Goal: Transaction & Acquisition: Download file/media

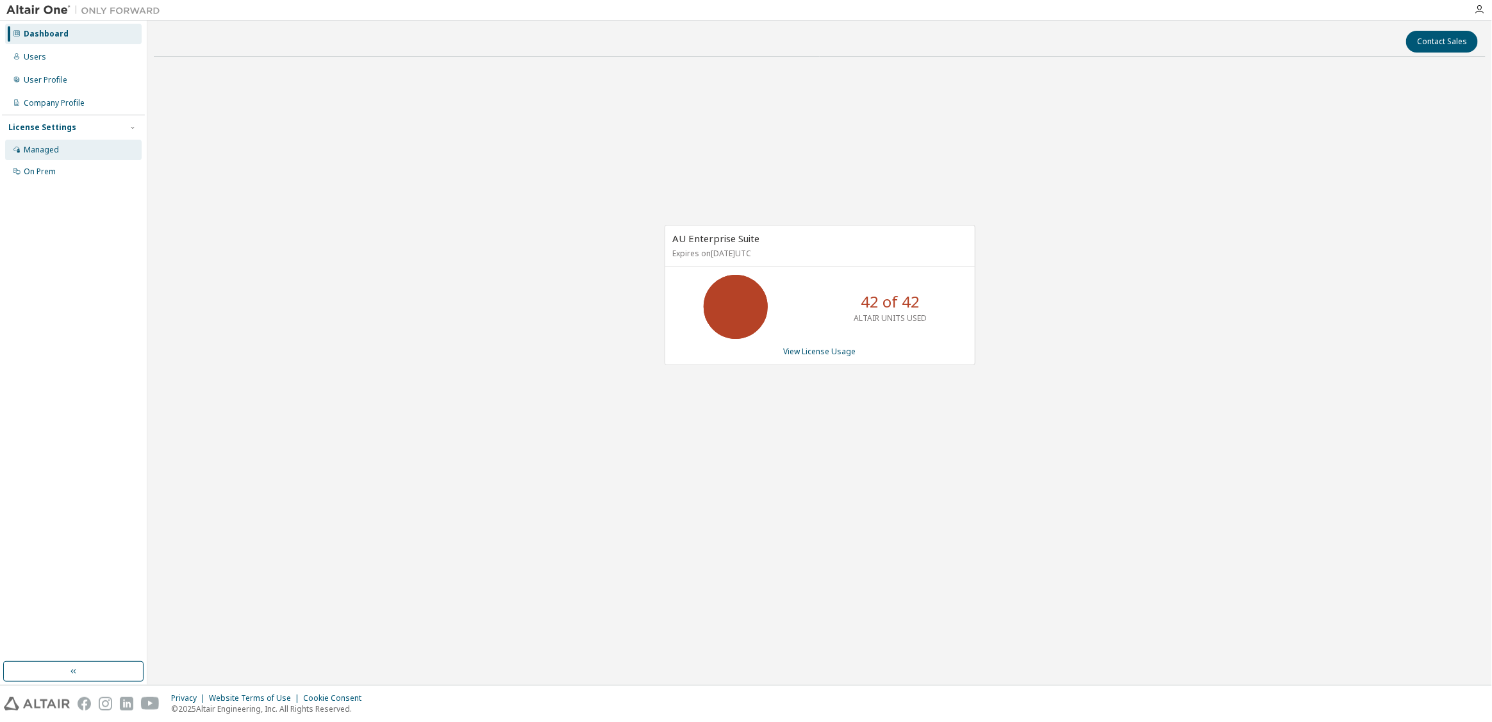
click at [42, 145] on div "Managed" at bounding box center [41, 150] width 35 height 10
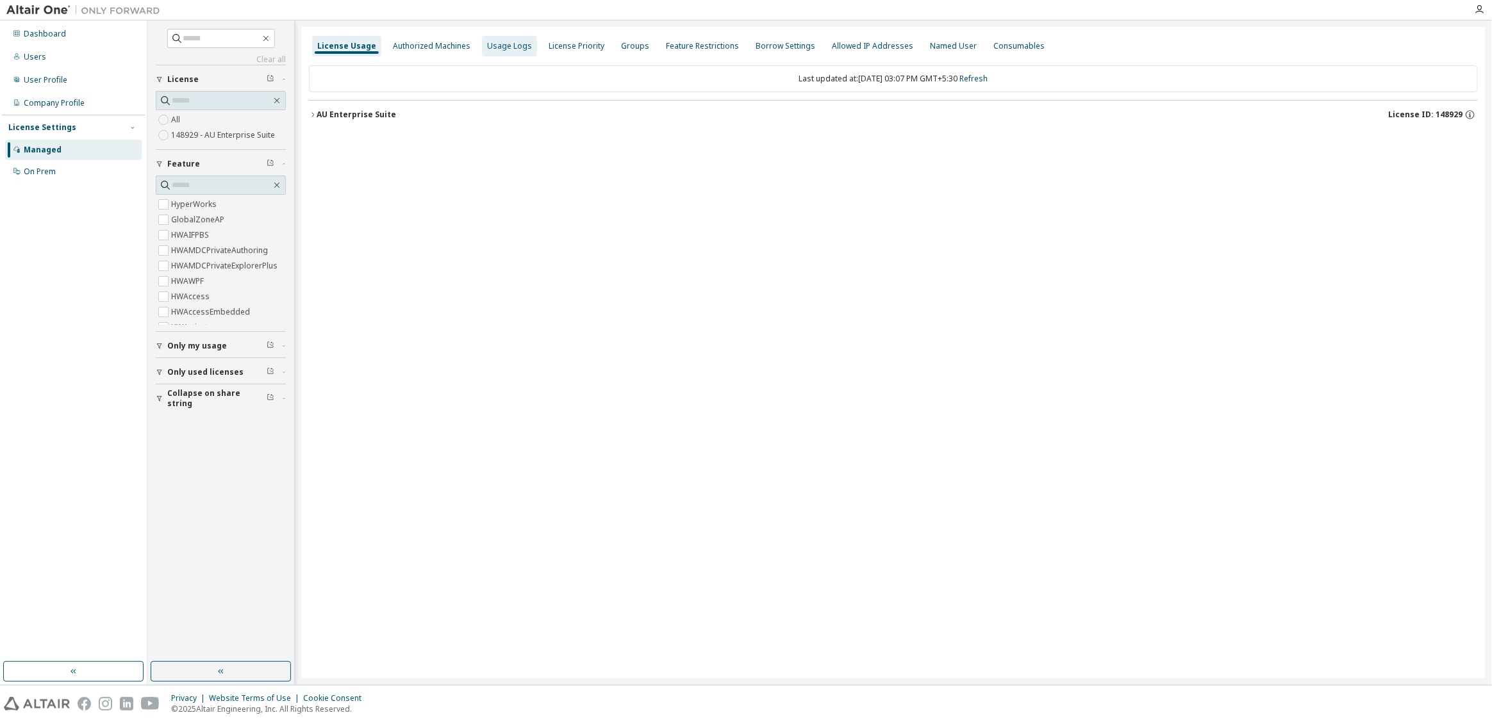
click at [495, 39] on div "Usage Logs" at bounding box center [509, 46] width 55 height 21
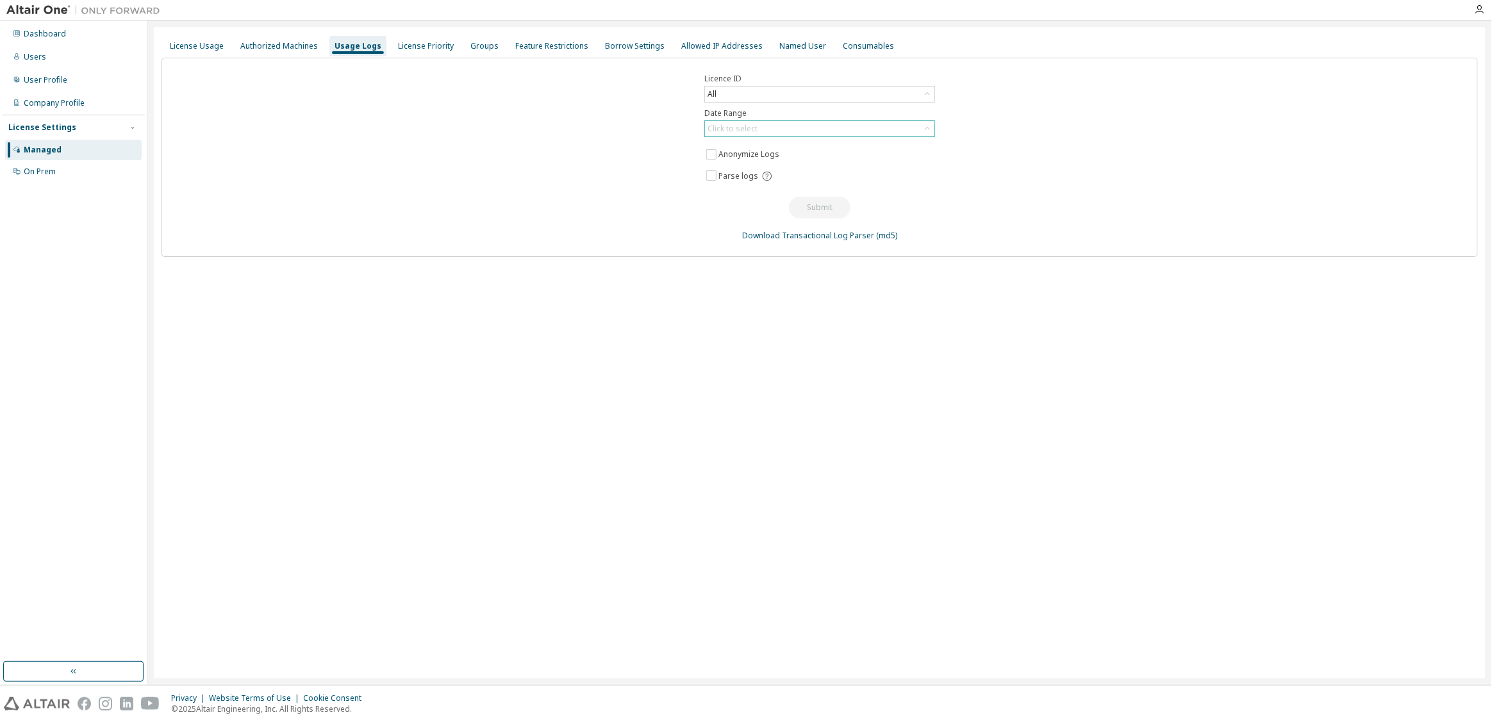
click at [764, 122] on div "Click to select" at bounding box center [819, 128] width 229 height 15
click at [738, 163] on li "Last 30 days" at bounding box center [820, 163] width 228 height 17
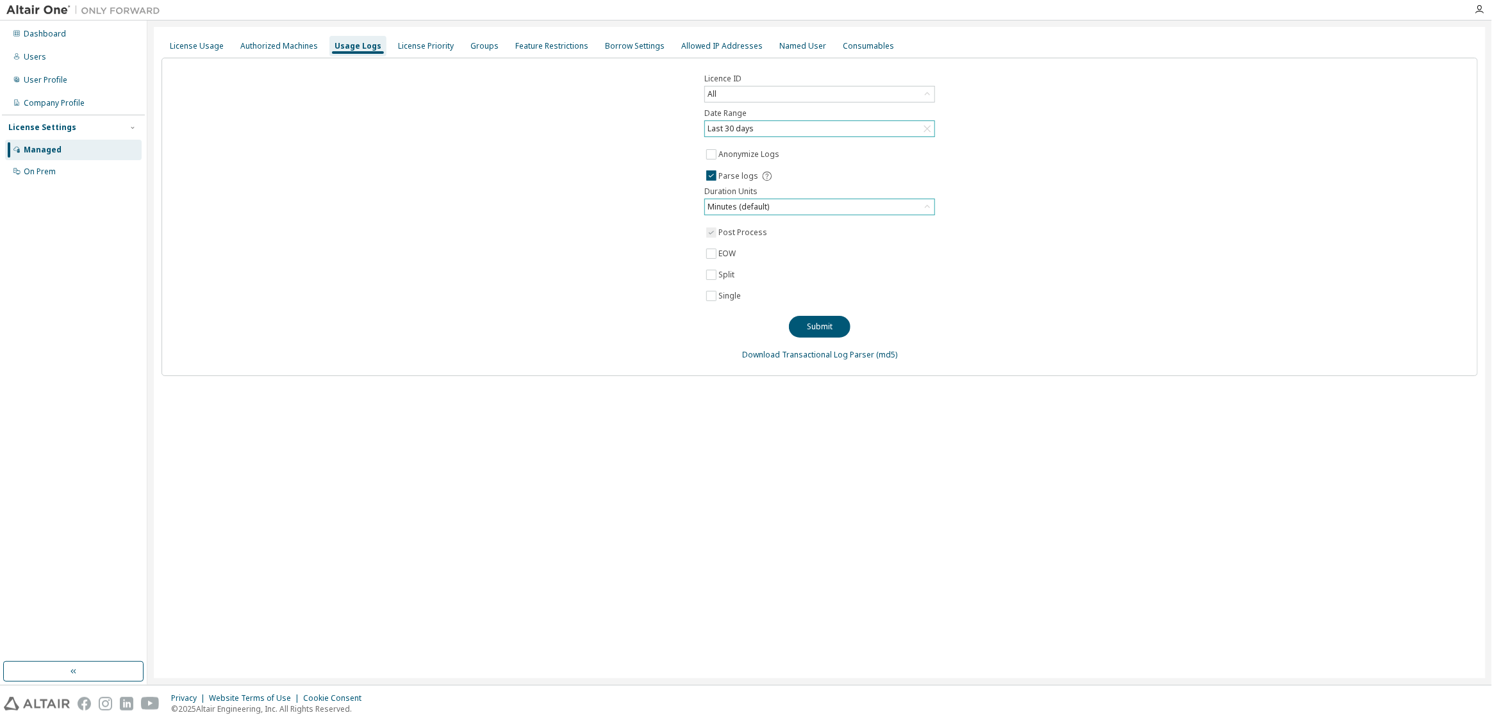
click at [819, 204] on div "Minutes (default)" at bounding box center [819, 206] width 229 height 15
click at [753, 252] on li "Hours" at bounding box center [820, 257] width 228 height 17
click at [820, 319] on button "Submit" at bounding box center [820, 327] width 62 height 22
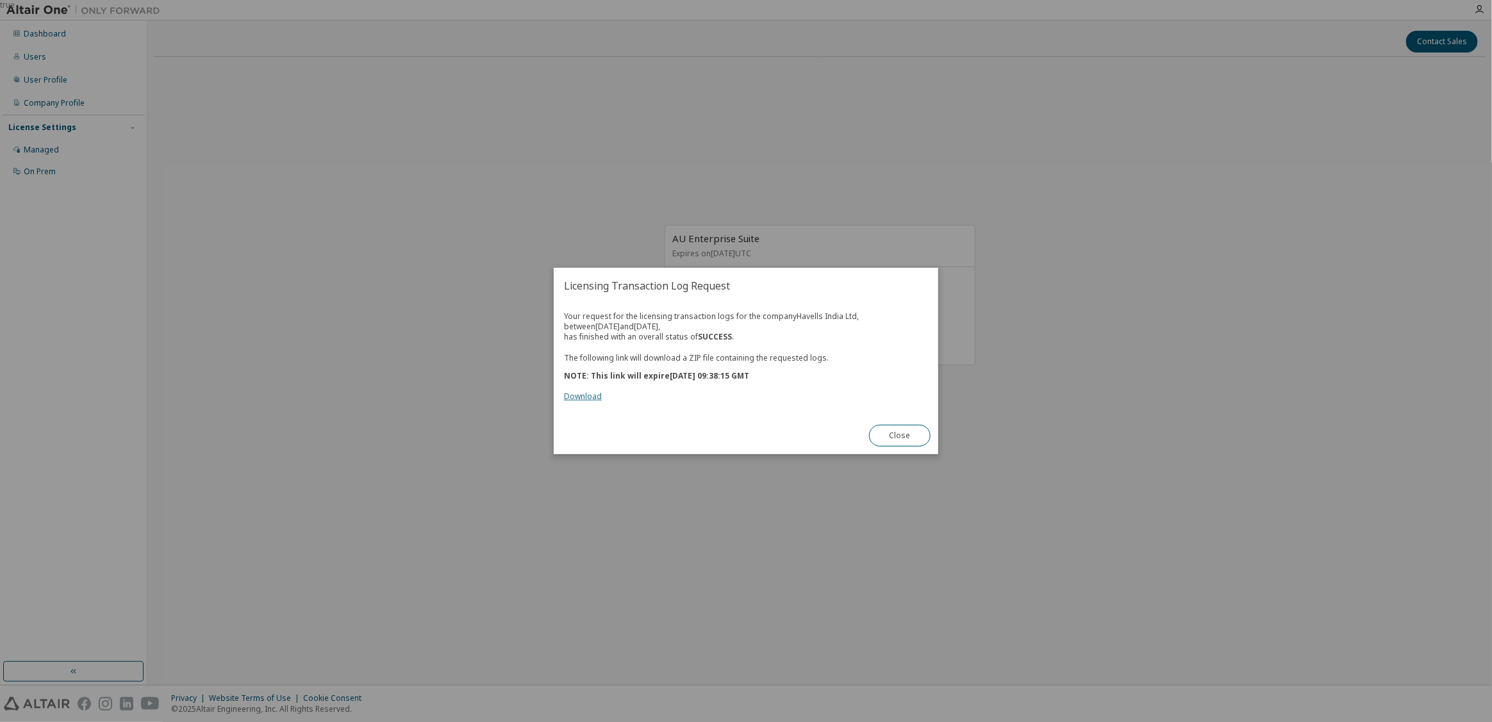
click at [588, 394] on link "Download" at bounding box center [583, 396] width 38 height 11
click at [879, 435] on button "Close" at bounding box center [900, 436] width 62 height 22
